Goal: Use online tool/utility: Use online tool/utility

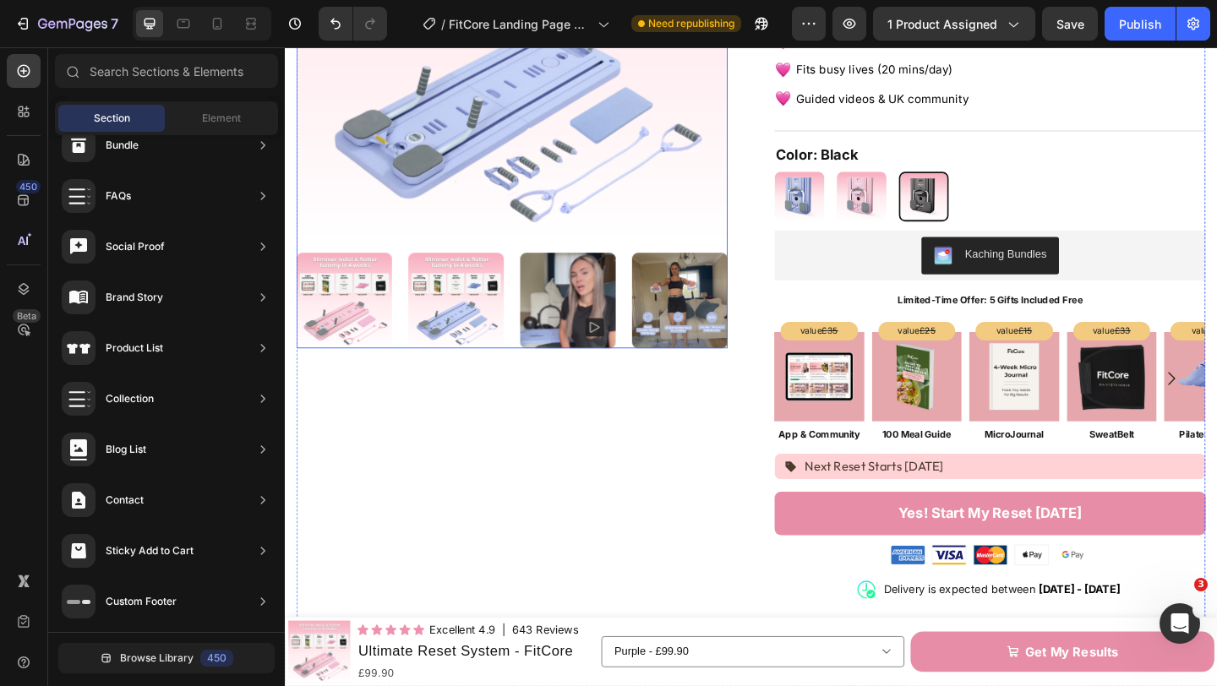
scroll to position [123, 0]
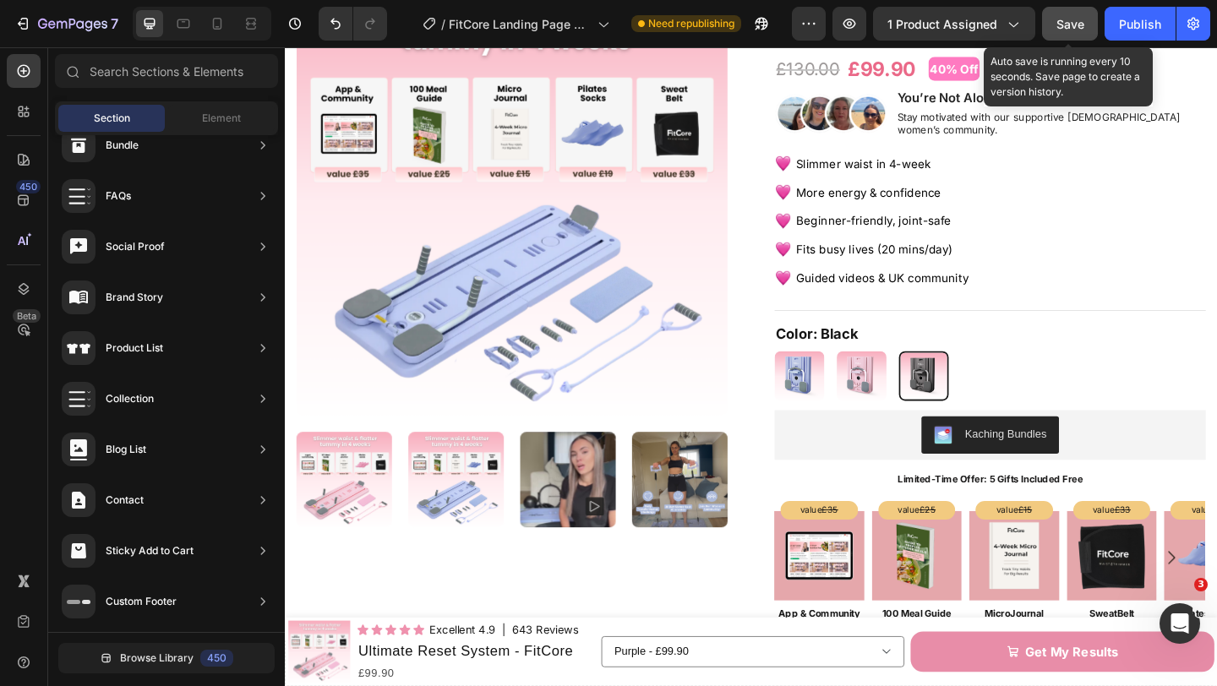
click at [1058, 30] on span "Save" at bounding box center [1071, 24] width 28 height 14
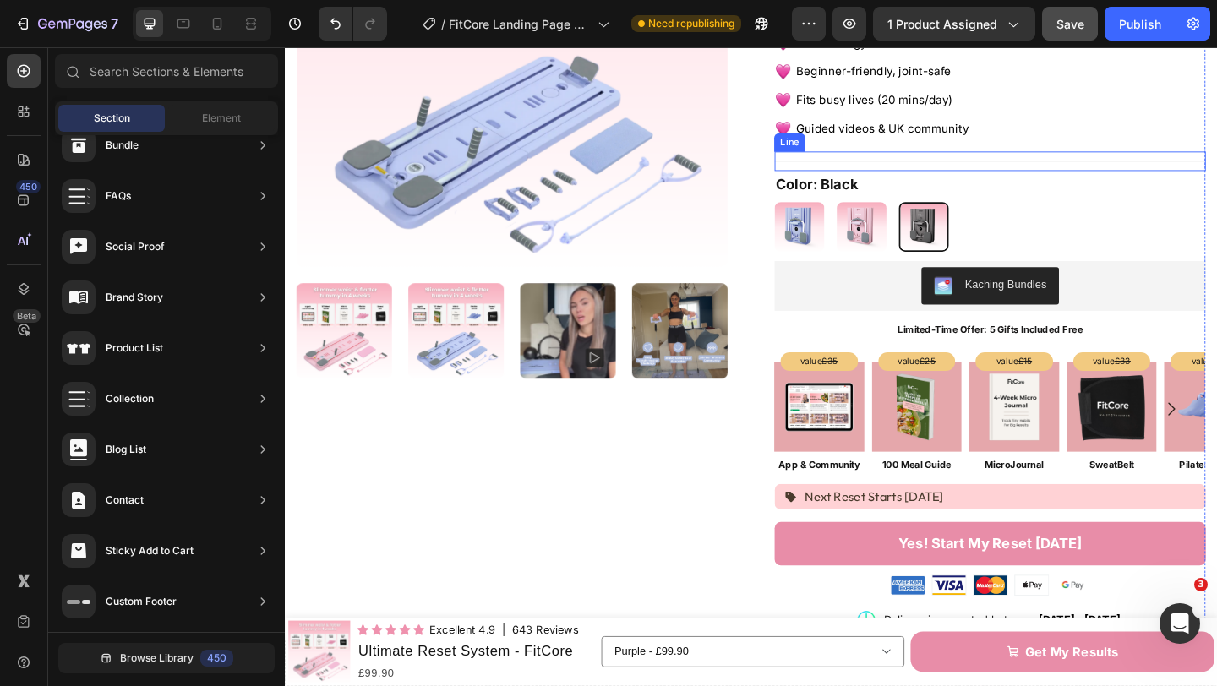
scroll to position [315, 0]
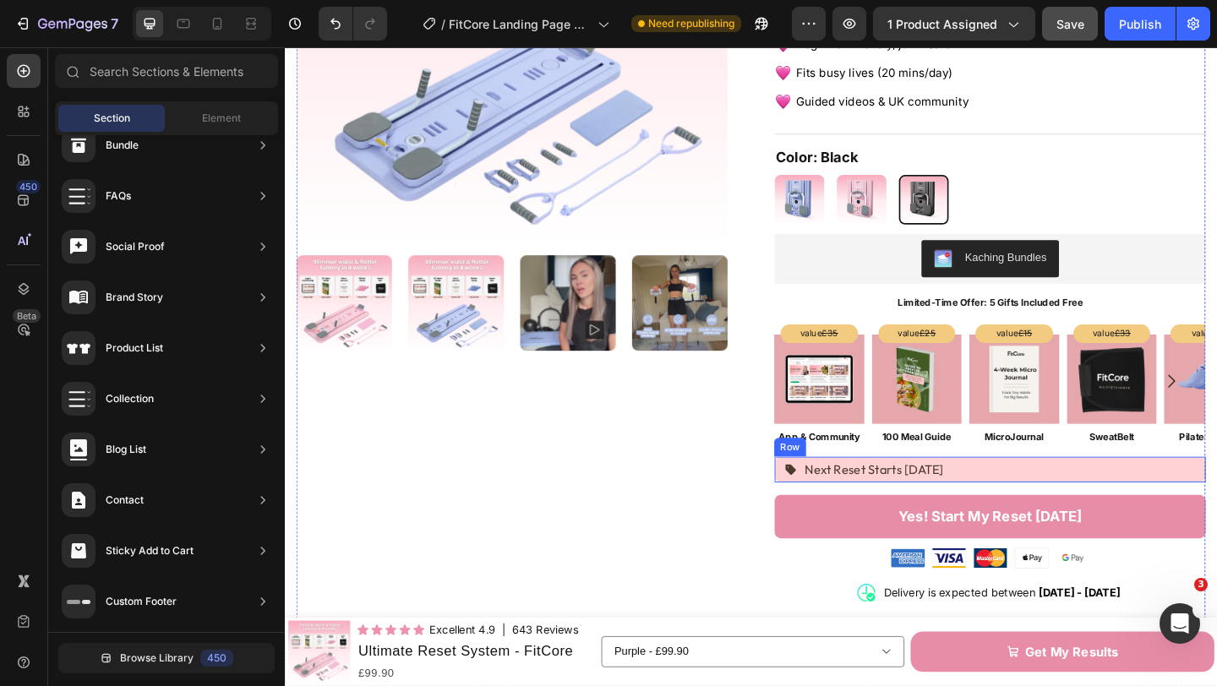
click at [1074, 497] on div "Icon Next Reset Starts [DATE] Text Block Row" at bounding box center [1051, 507] width 469 height 28
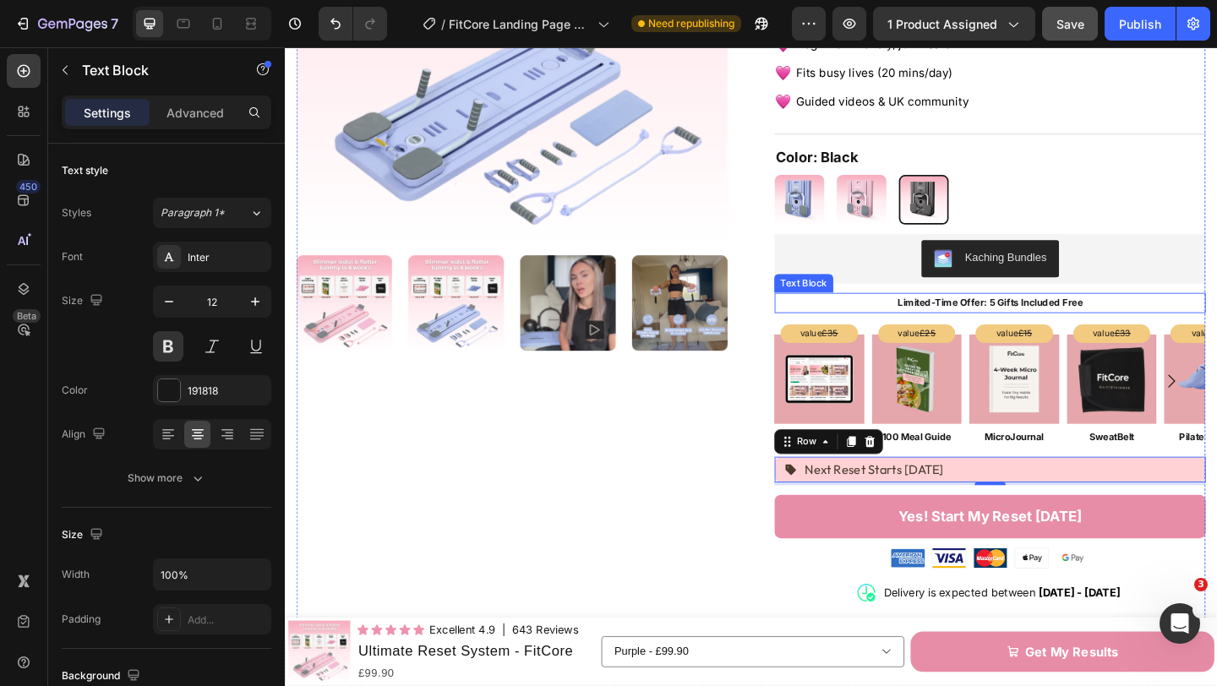
click at [1009, 319] on strong "Limited-Time Offer: 5 Gifts Included Free" at bounding box center [1052, 325] width 201 height 13
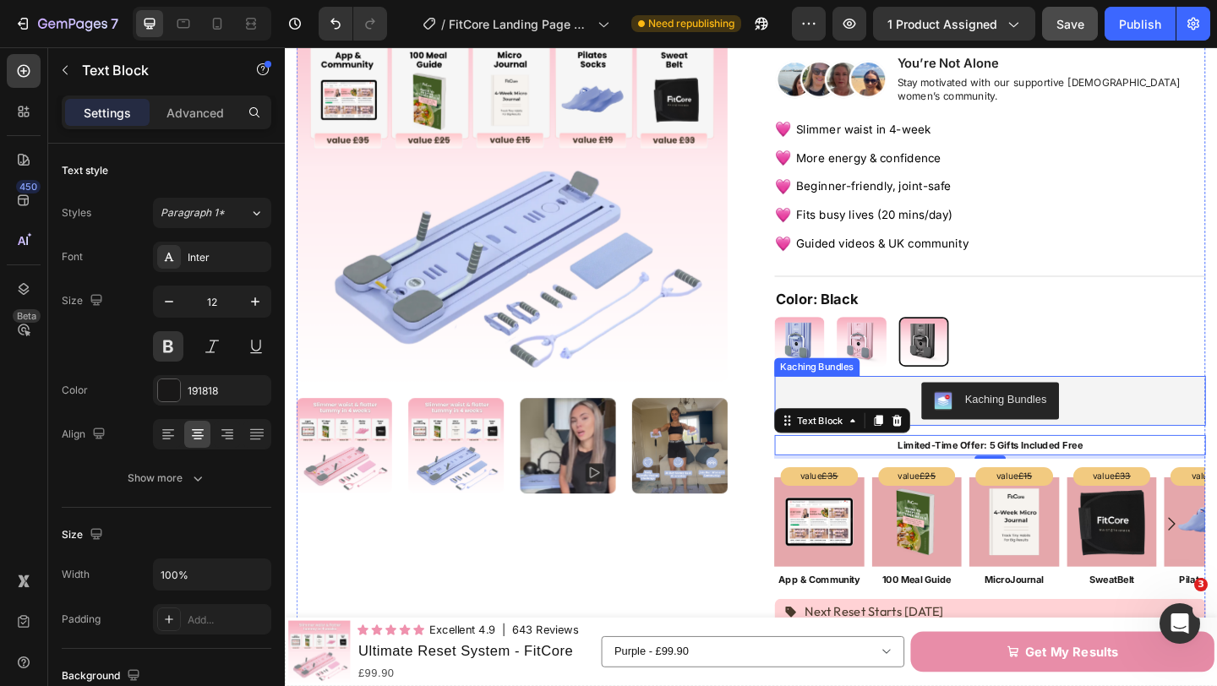
scroll to position [161, 0]
click at [899, 413] on div "Kaching Bundles" at bounding box center [1052, 431] width 456 height 41
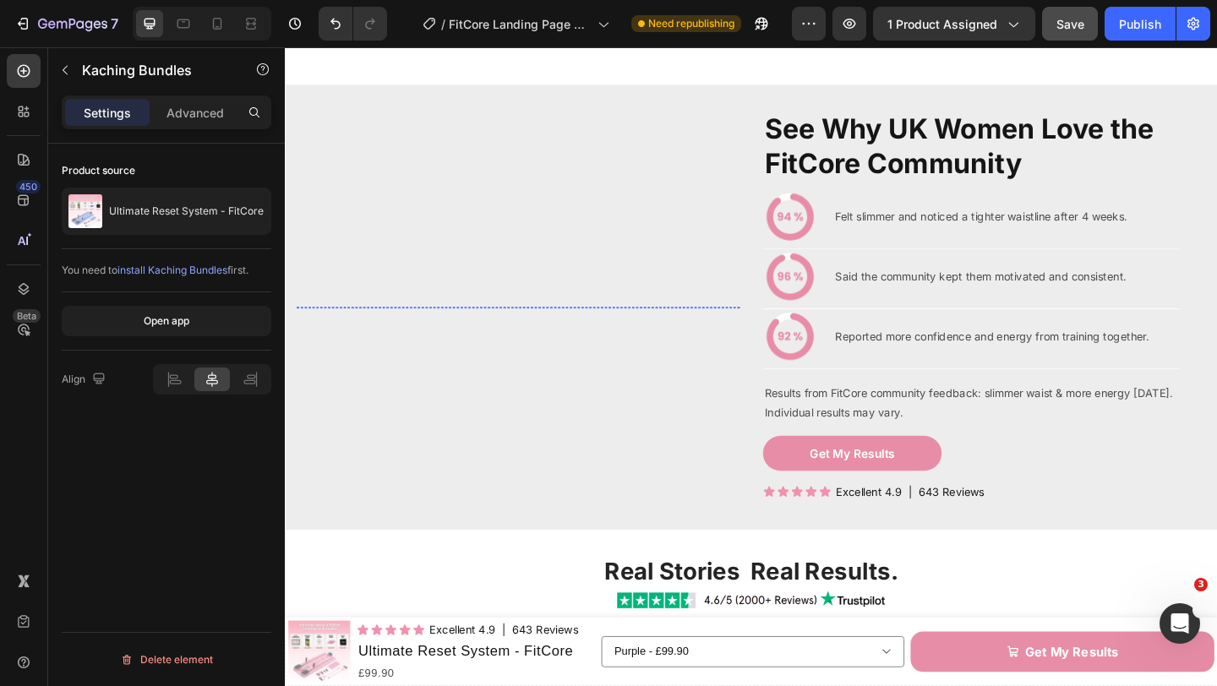
scroll to position [2964, 0]
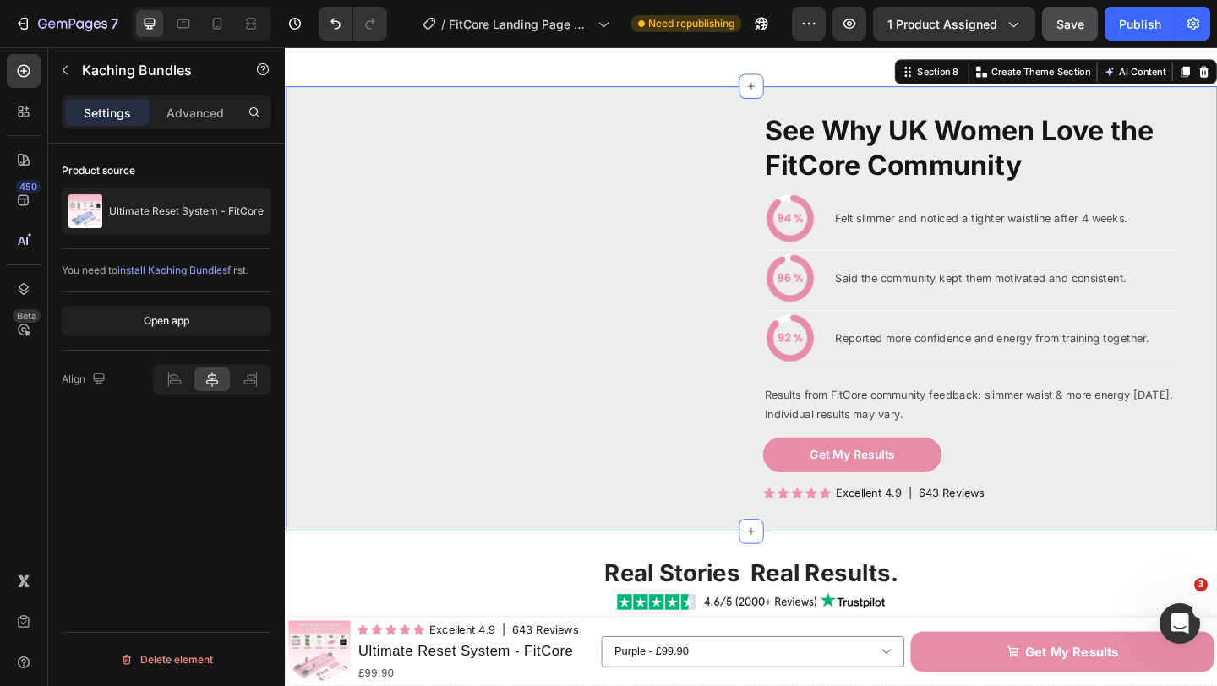
click at [800, 175] on div "See Why UK Women Love the FitCore Community Heading Image Felt slimmer and noti…" at bounding box center [792, 332] width 1014 height 485
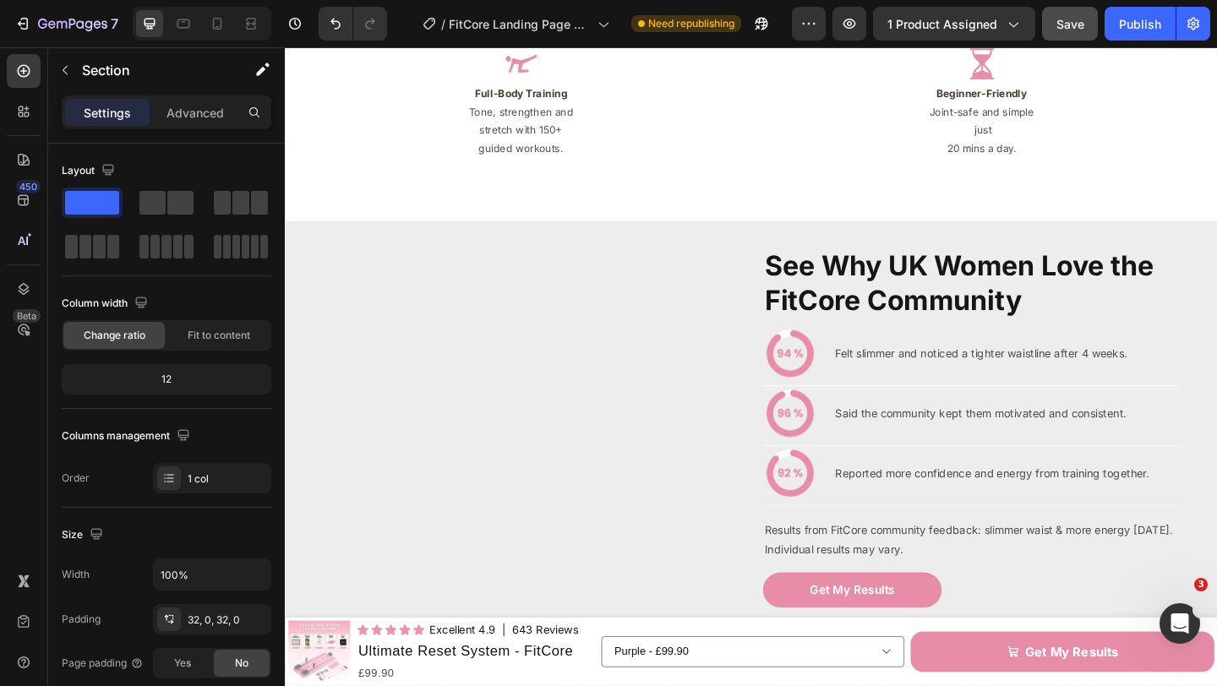
scroll to position [2891, 0]
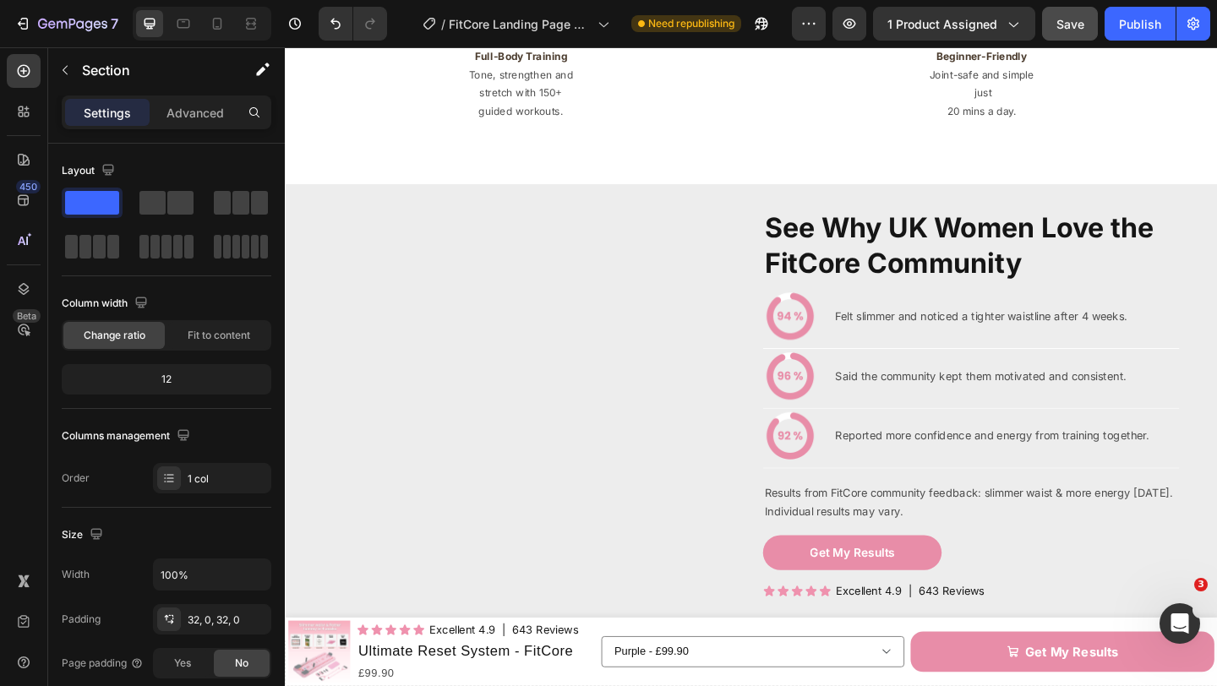
click at [693, 237] on div "See Why UK Women Love the FitCore Community Heading Image Felt slimmer and noti…" at bounding box center [792, 438] width 1014 height 485
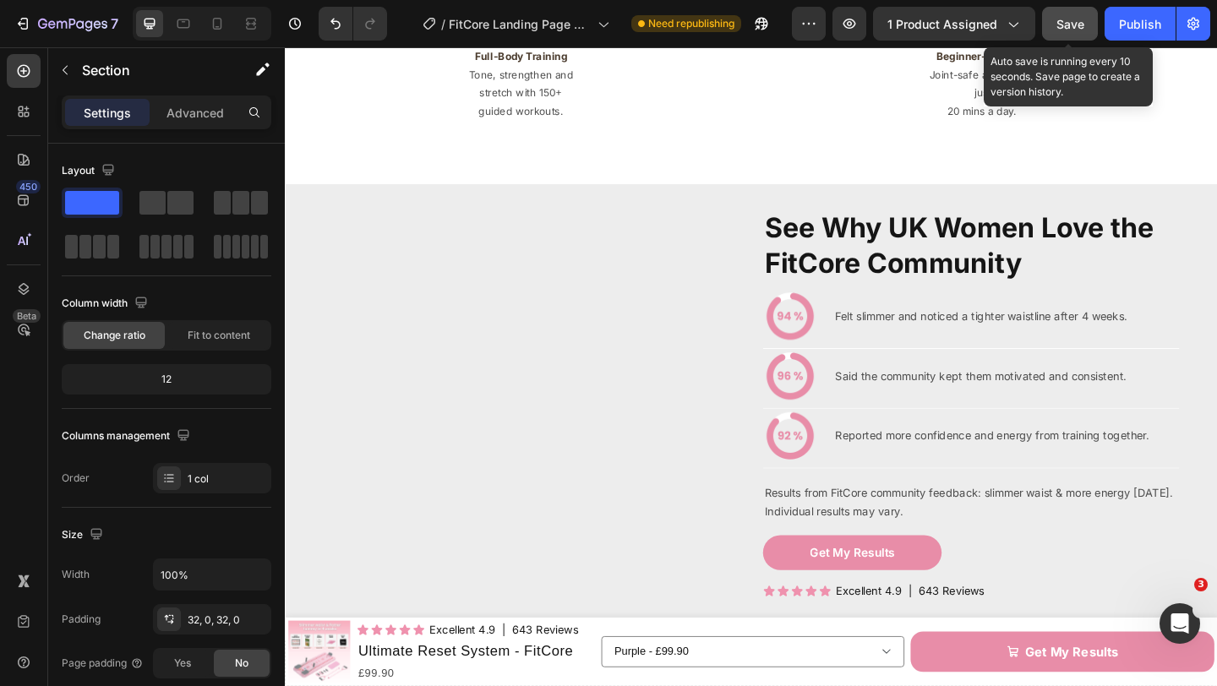
click at [1056, 29] on button "Save" at bounding box center [1070, 24] width 56 height 34
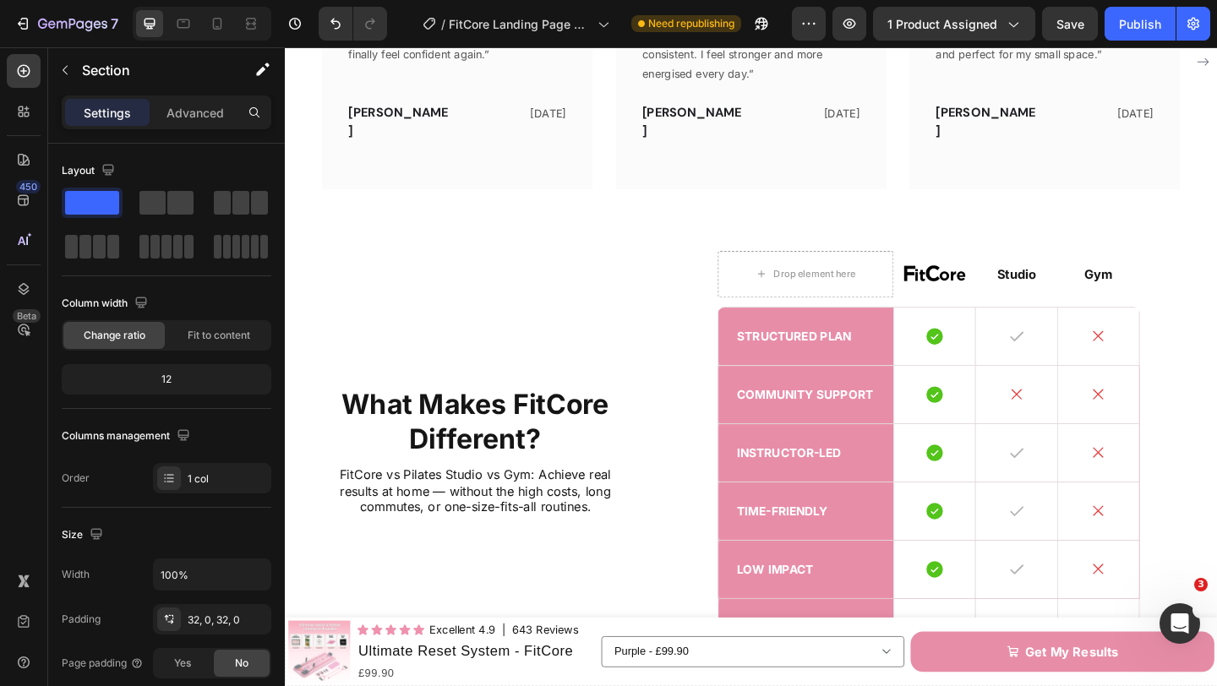
scroll to position [3842, 0]
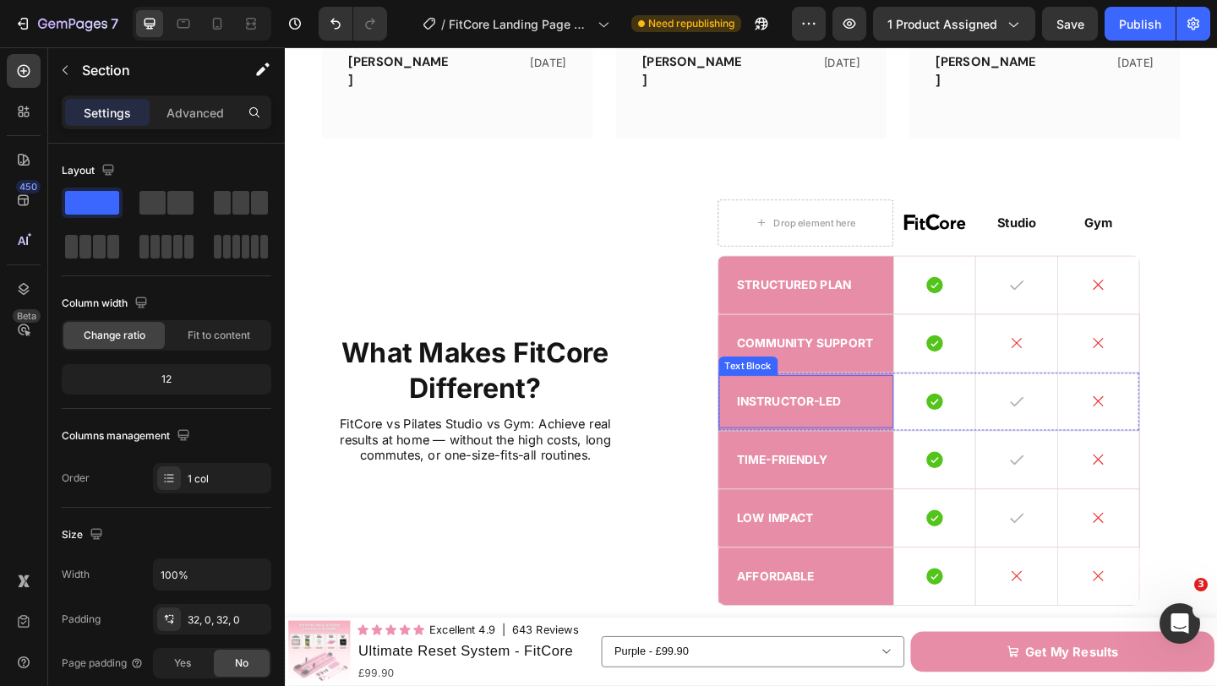
click at [871, 424] on p "Instructor-led" at bounding box center [852, 432] width 150 height 17
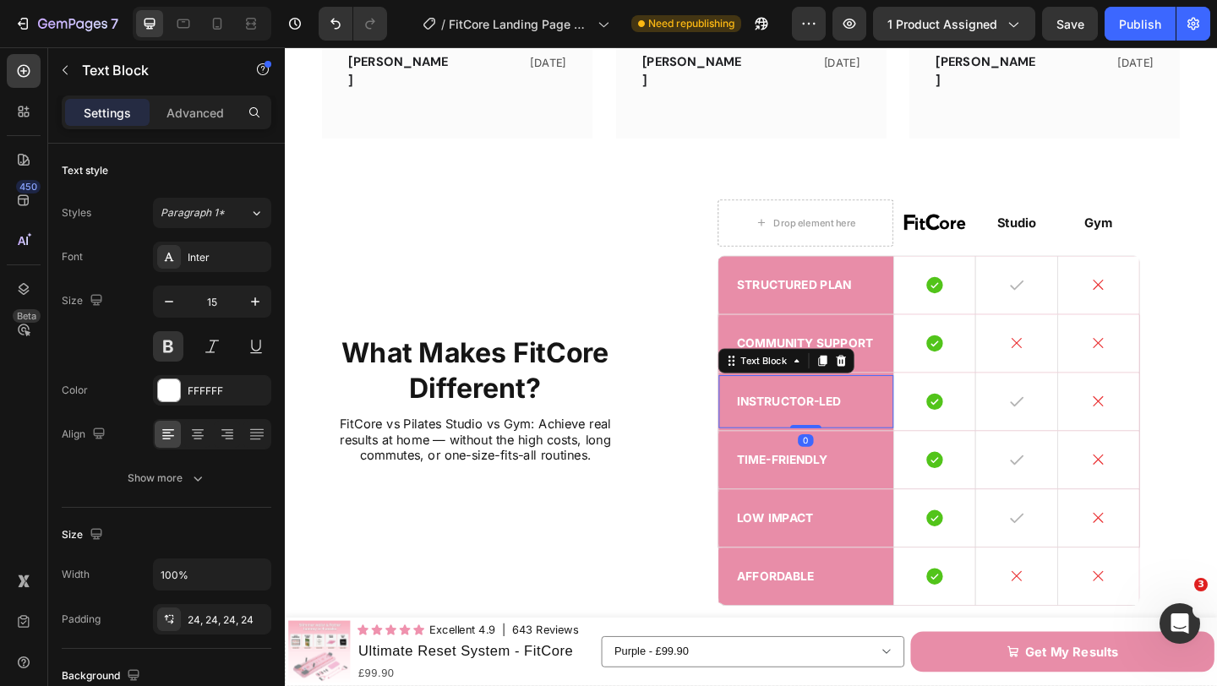
click at [865, 424] on p "Instructor-led" at bounding box center [852, 432] width 150 height 17
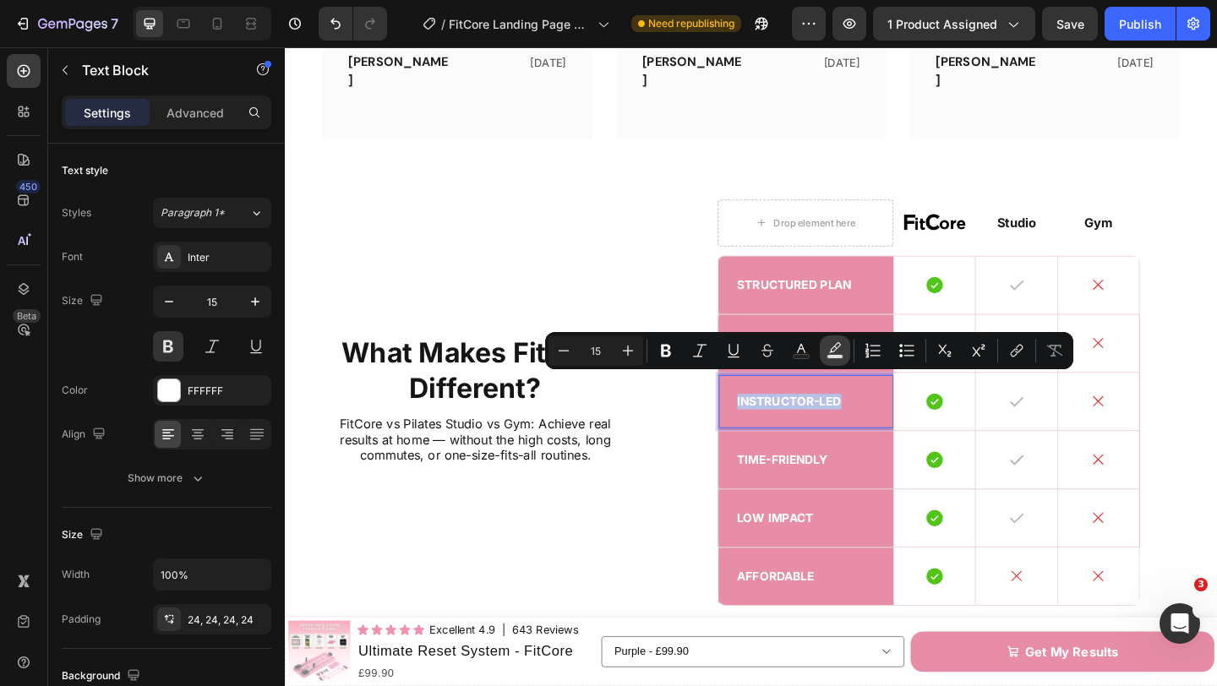
copy p "Instructor-led"
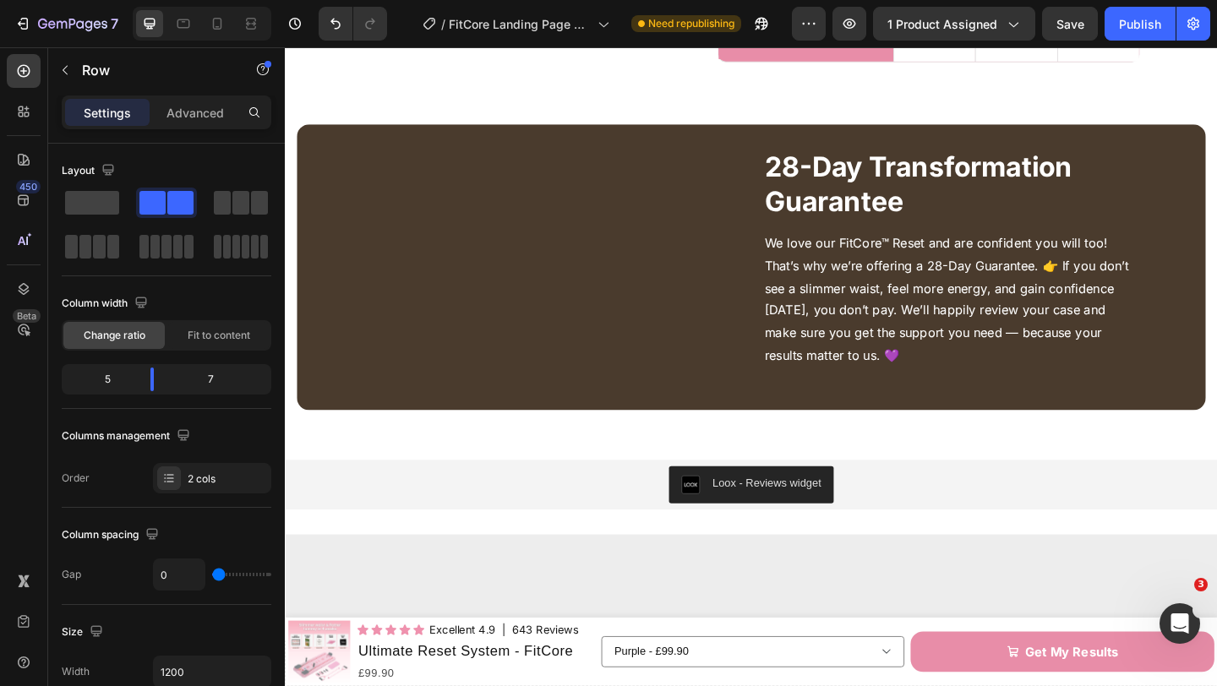
scroll to position [4416, 0]
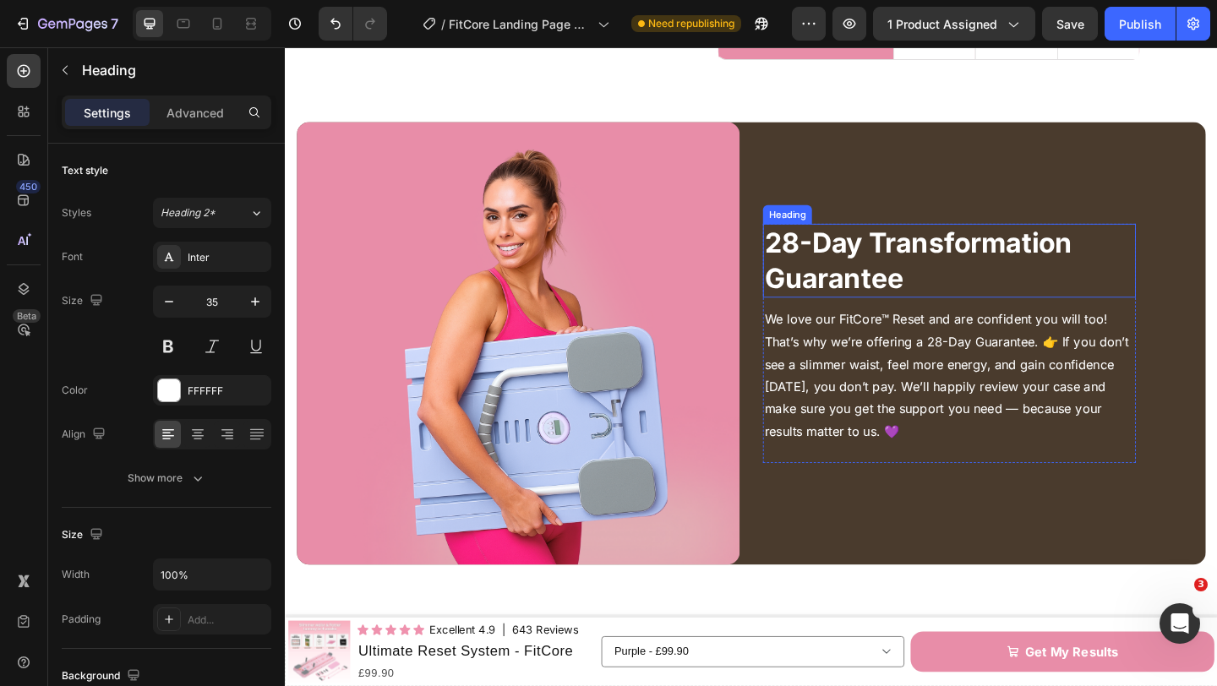
click at [906, 264] on h2 "28-Day Transformation Guarantee" at bounding box center [1008, 279] width 406 height 80
click at [908, 262] on h2 "28-Day Transformation Guarantee" at bounding box center [1008, 279] width 406 height 80
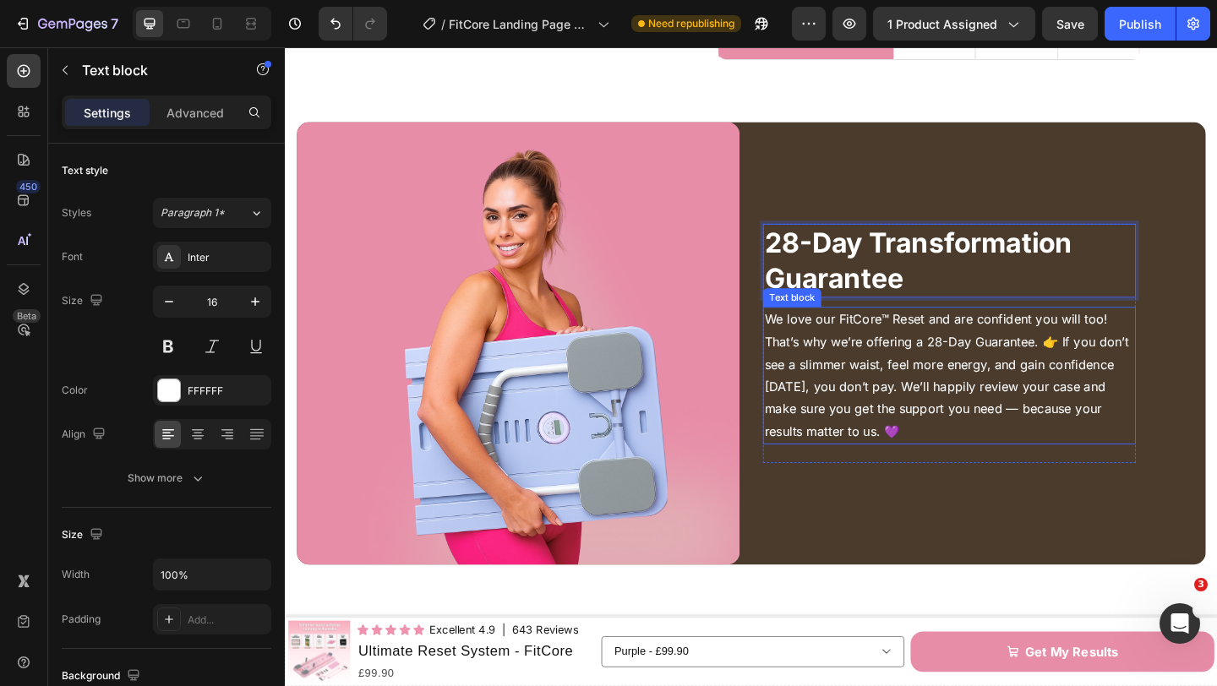
click at [1009, 369] on p "We love our FitCore™ Reset and are confident you will too! That’s why we’re off…" at bounding box center [1007, 404] width 402 height 146
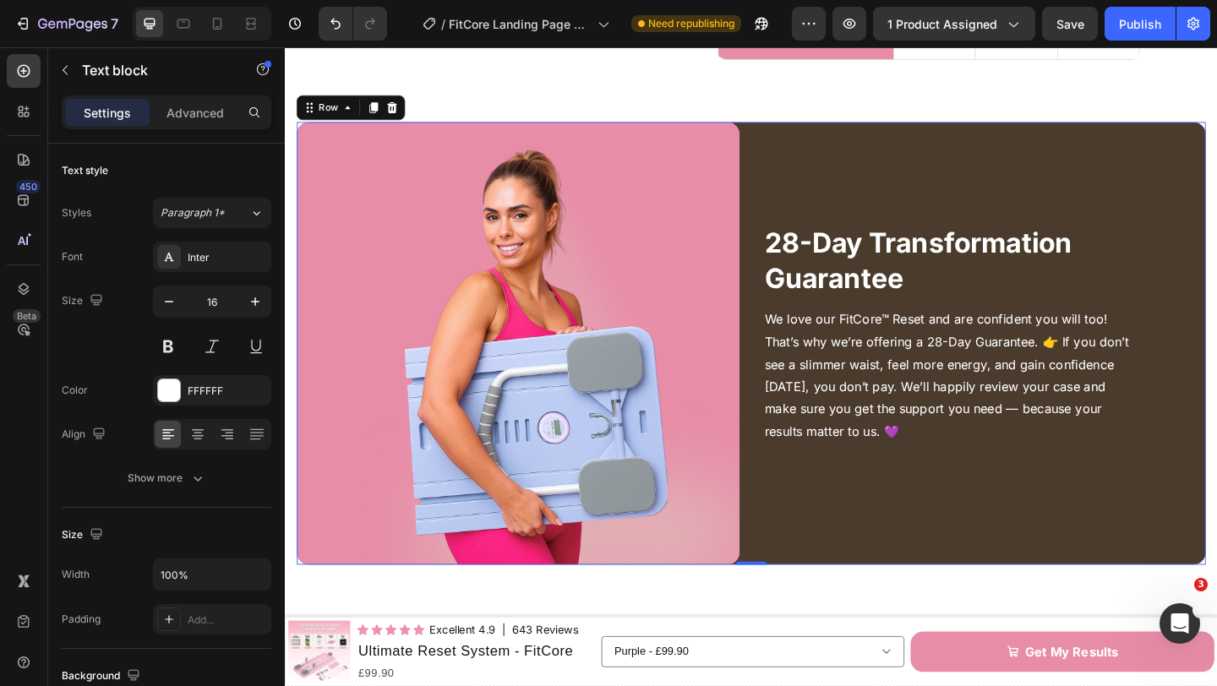
click at [780, 268] on div "Image 28-Day Transformation Guarantee Heading We love our FitCore™ Reset and ar…" at bounding box center [792, 369] width 989 height 482
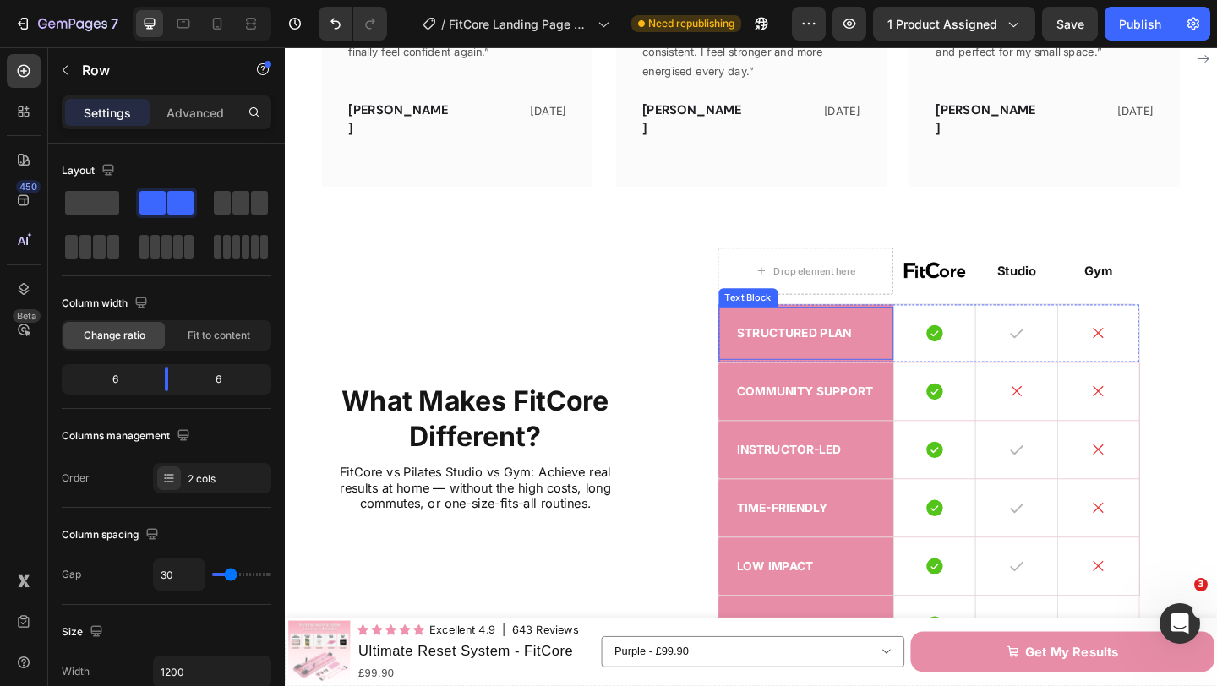
scroll to position [3793, 0]
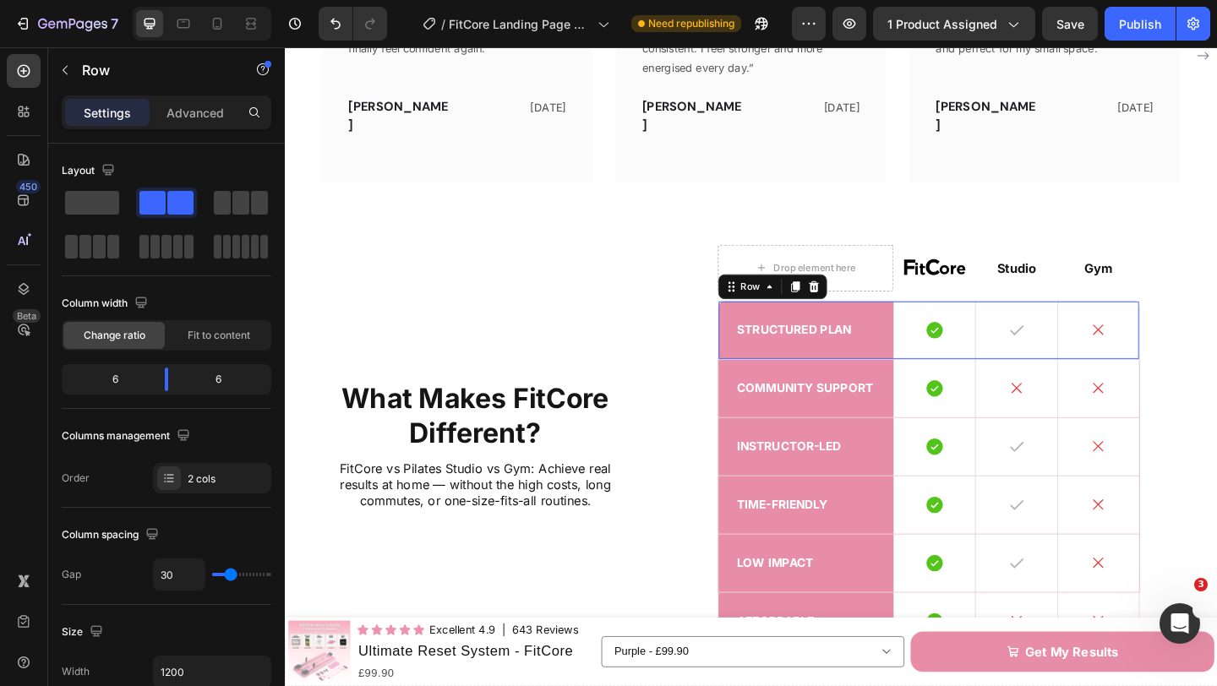
click at [944, 364] on div "Structured Plan Text Block" at bounding box center [852, 355] width 191 height 63
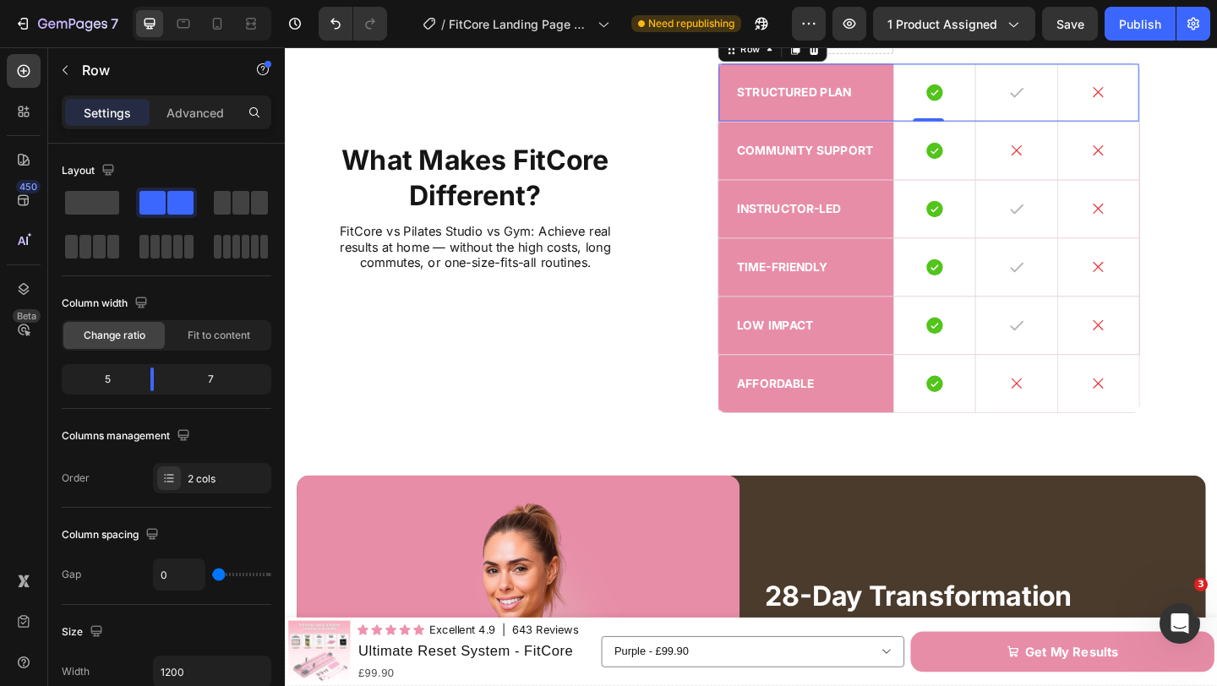
scroll to position [4004, 0]
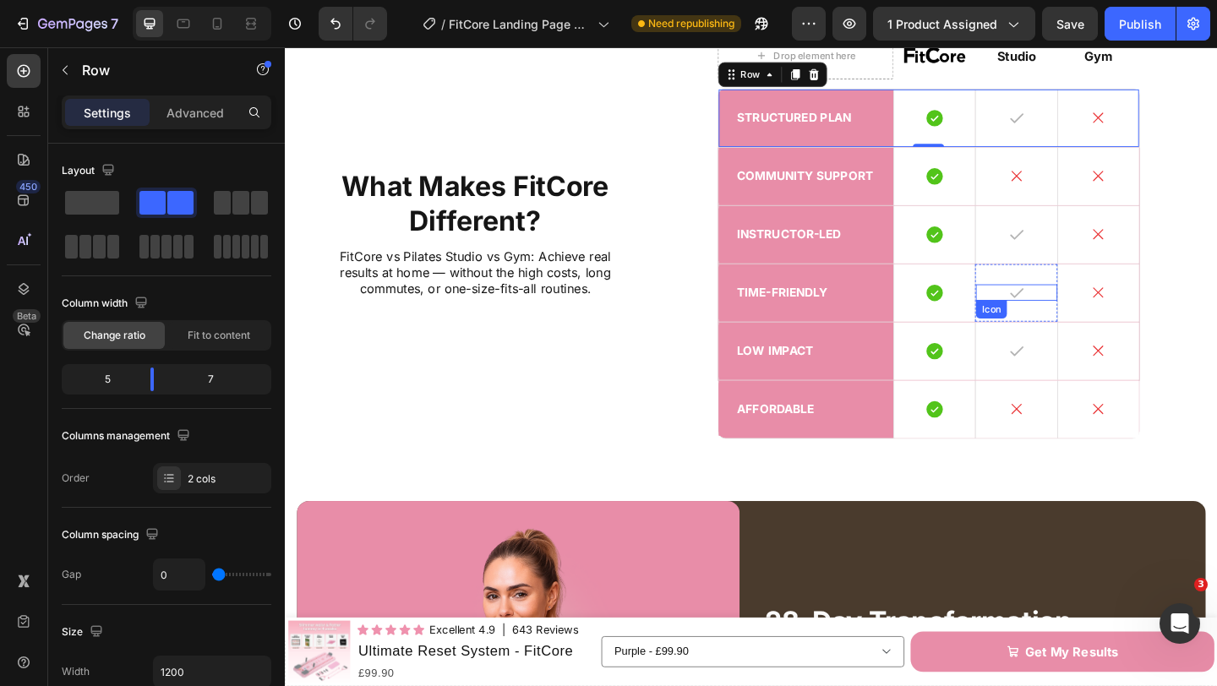
click at [1086, 318] on icon at bounding box center [1081, 314] width 18 height 18
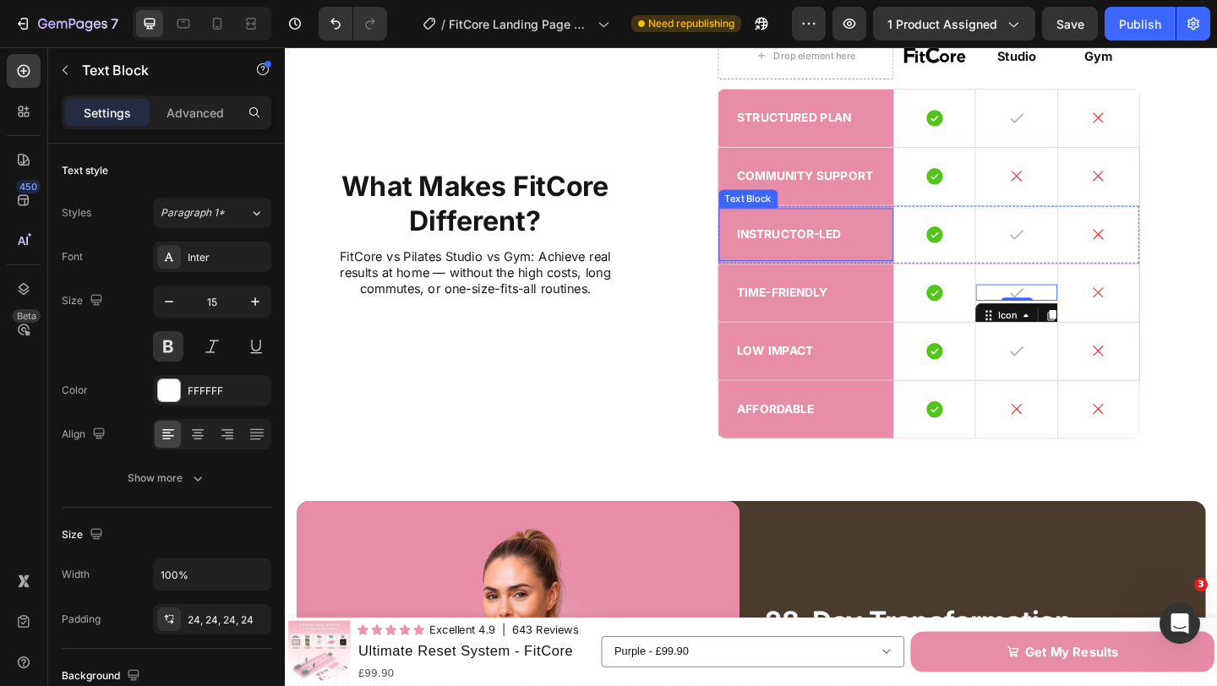
click at [868, 254] on p "Instructor-led" at bounding box center [852, 251] width 150 height 17
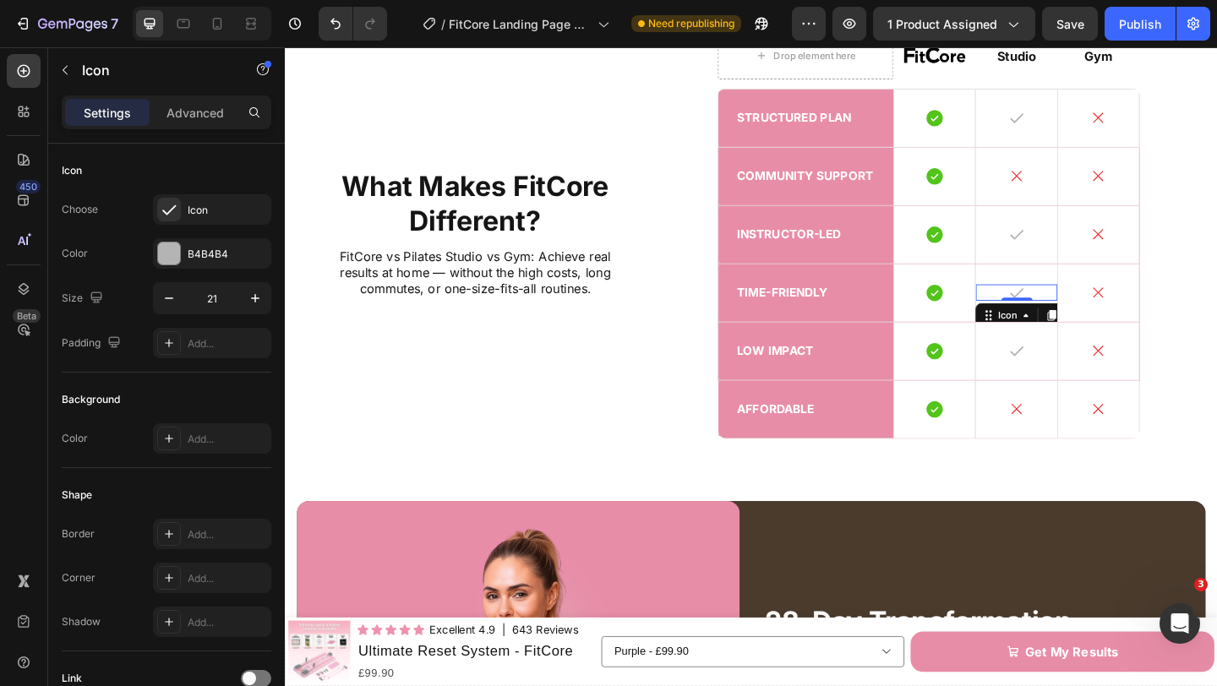
click at [1069, 316] on div "Icon 0" at bounding box center [1080, 314] width 88 height 18
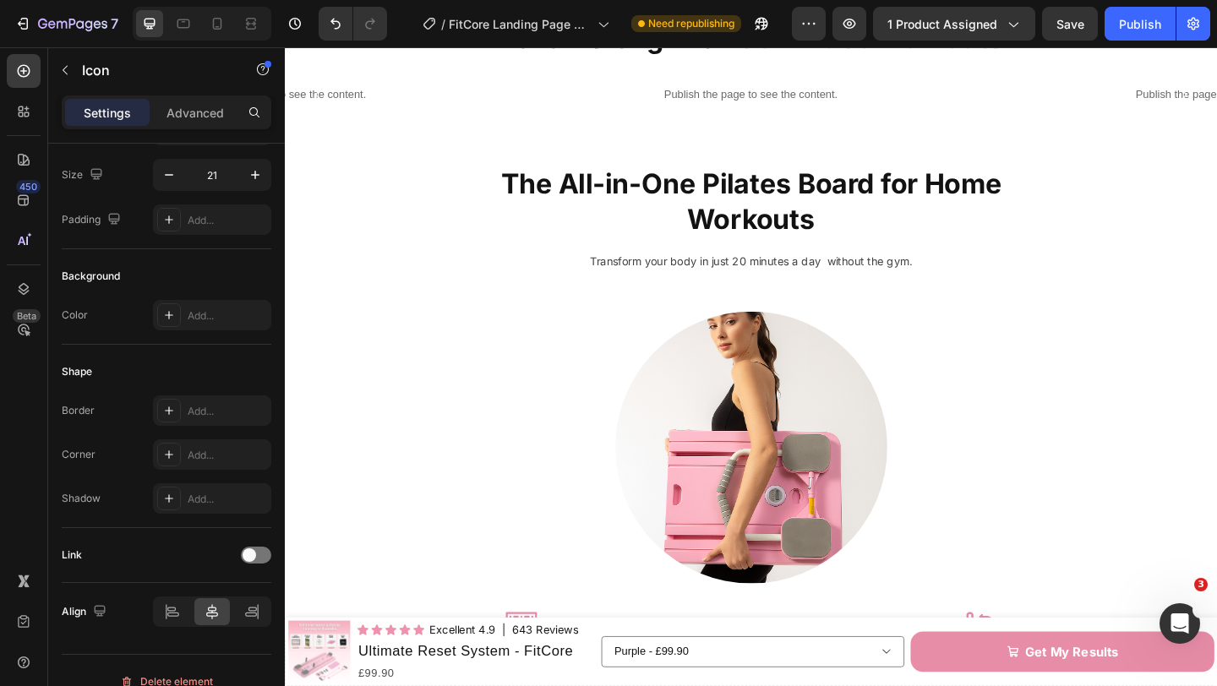
scroll to position [2415, 0]
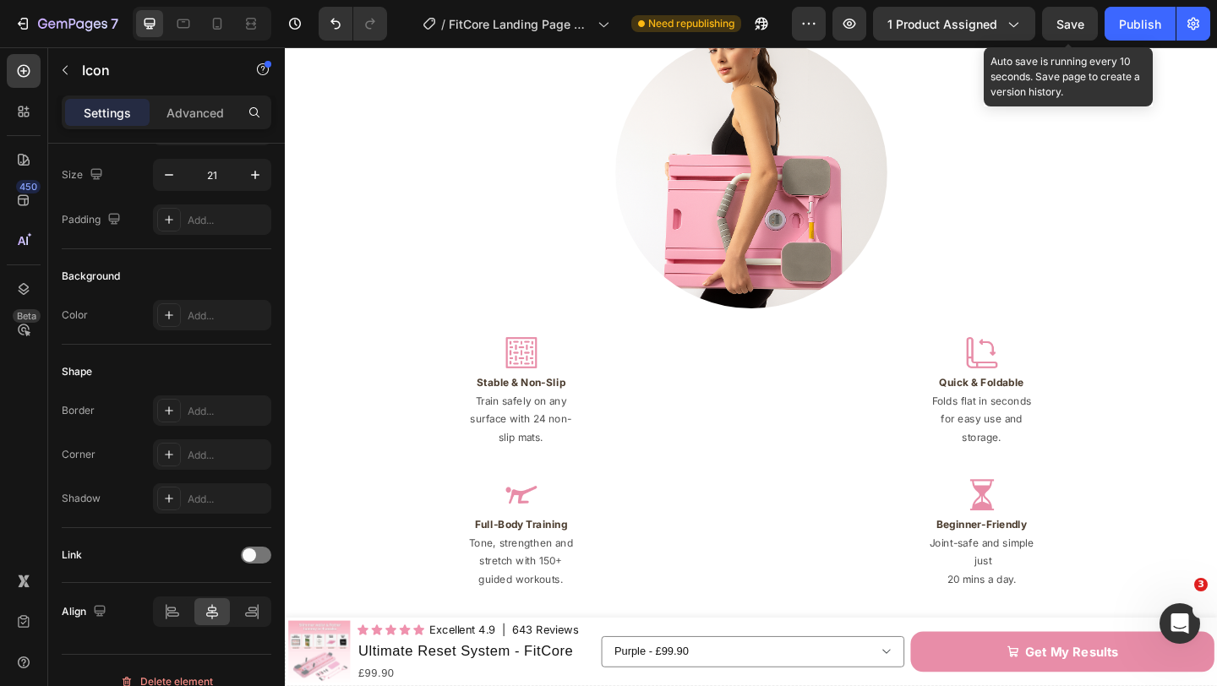
click at [1061, 24] on span "Save" at bounding box center [1071, 24] width 28 height 14
